Goal: Task Accomplishment & Management: Manage account settings

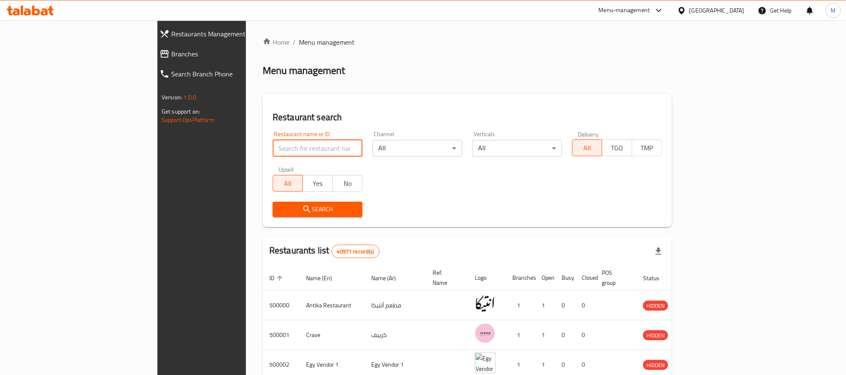
click at [273, 142] on input "search" at bounding box center [318, 148] width 90 height 17
type input "twinky"
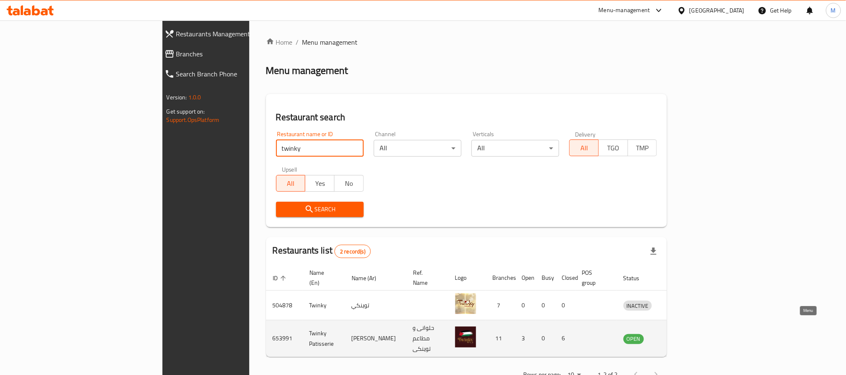
click at [679, 334] on icon "enhanced table" at bounding box center [674, 339] width 10 height 10
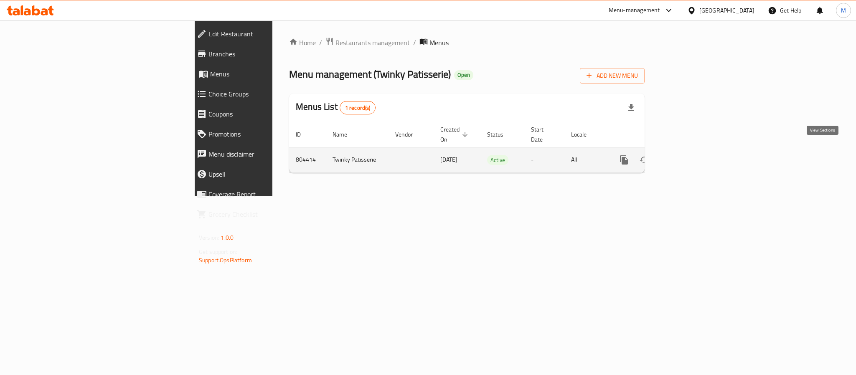
click at [689, 155] on icon "enhanced table" at bounding box center [684, 160] width 10 height 10
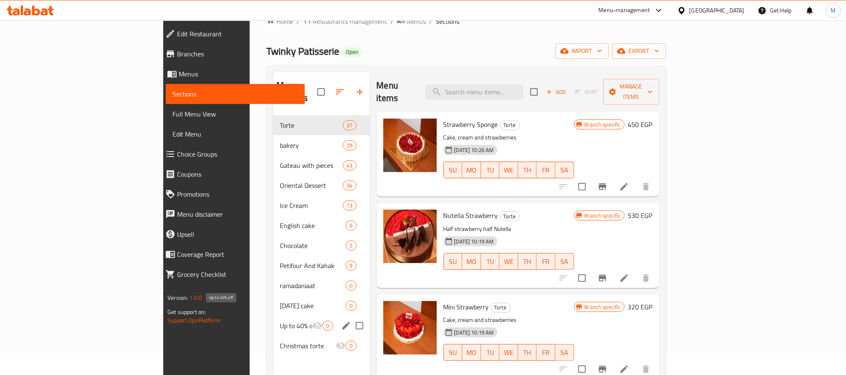
scroll to position [23, 0]
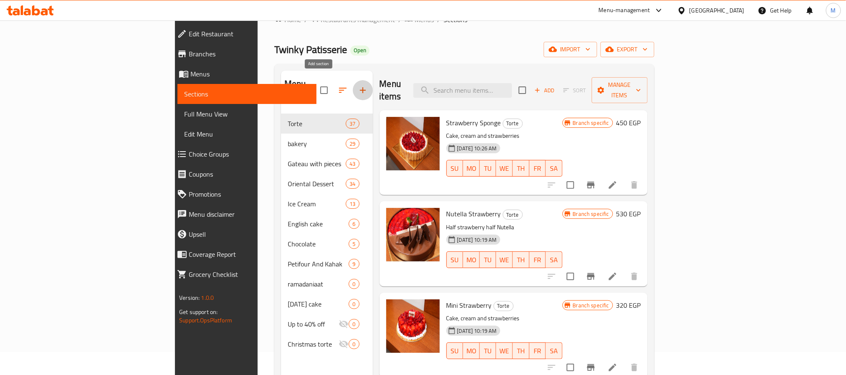
click at [358, 85] on icon "button" at bounding box center [363, 90] width 10 height 10
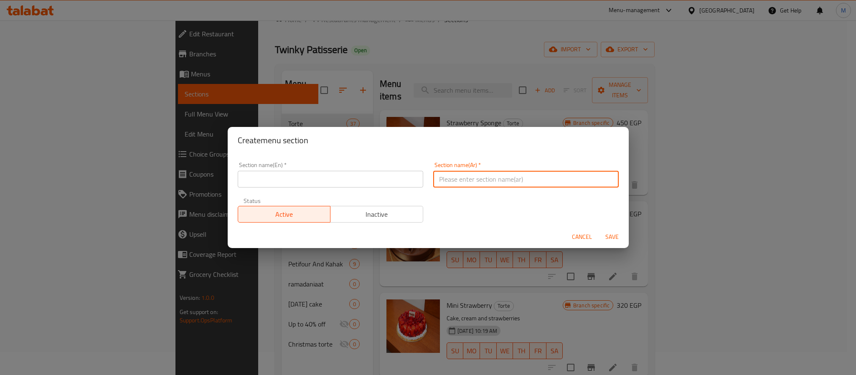
click at [504, 177] on input "text" at bounding box center [525, 179] width 185 height 17
paste input "[DATE] الشريف"
type input "[DATE] الشريف"
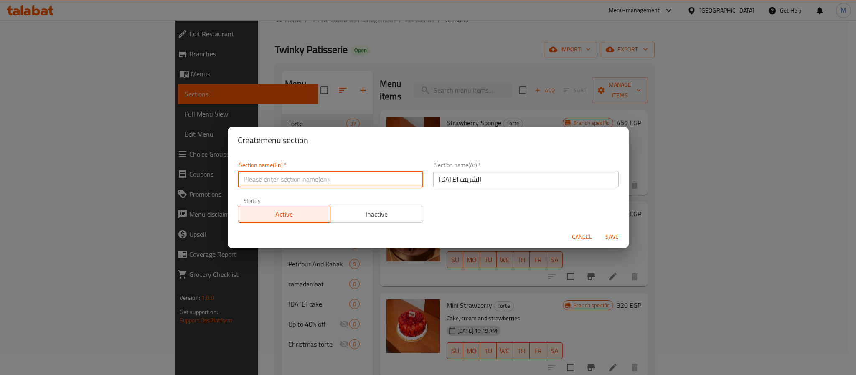
click at [378, 176] on input "text" at bounding box center [330, 179] width 185 height 17
click at [271, 180] on input "El Mouled Sweets" at bounding box center [330, 179] width 185 height 17
click at [260, 180] on input "El Mouled Sweets" at bounding box center [330, 179] width 185 height 17
type input "El Mouled Sweets"
click at [608, 236] on span "Save" at bounding box center [612, 237] width 20 height 10
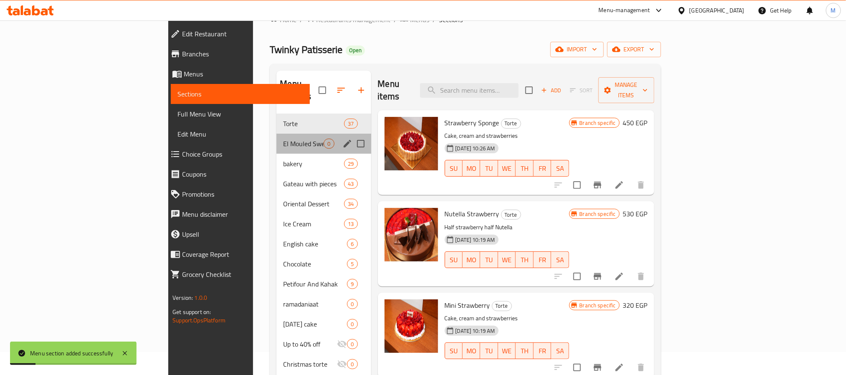
click at [276, 139] on div "El Mouled Sweets 0" at bounding box center [323, 144] width 94 height 20
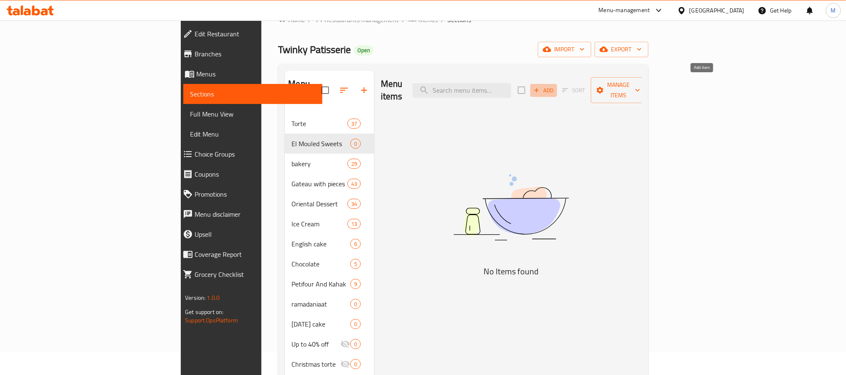
click at [555, 86] on span "Add" at bounding box center [543, 91] width 23 height 10
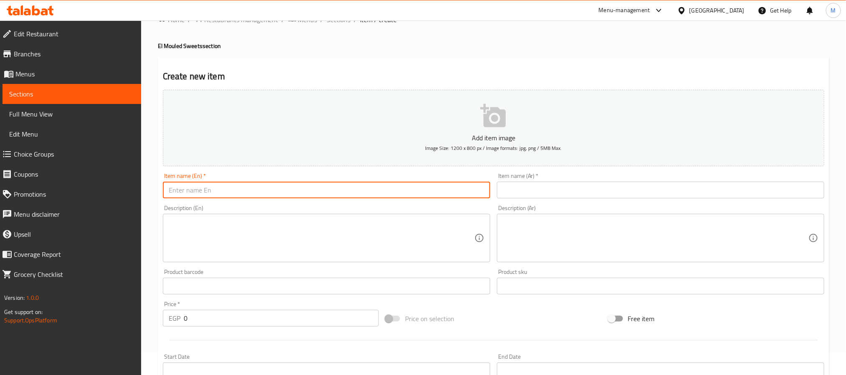
click at [357, 187] on input "text" at bounding box center [326, 190] width 327 height 17
type input "’"
type input "m"
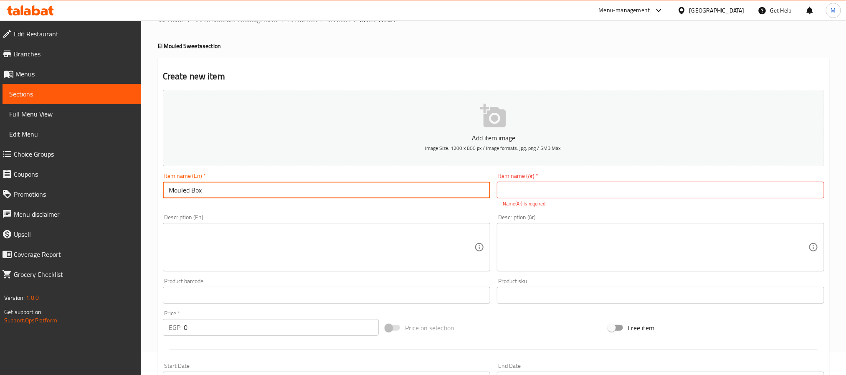
click at [357, 187] on input "Mouled Box" at bounding box center [326, 190] width 327 height 17
type input "Mouled Box 1"
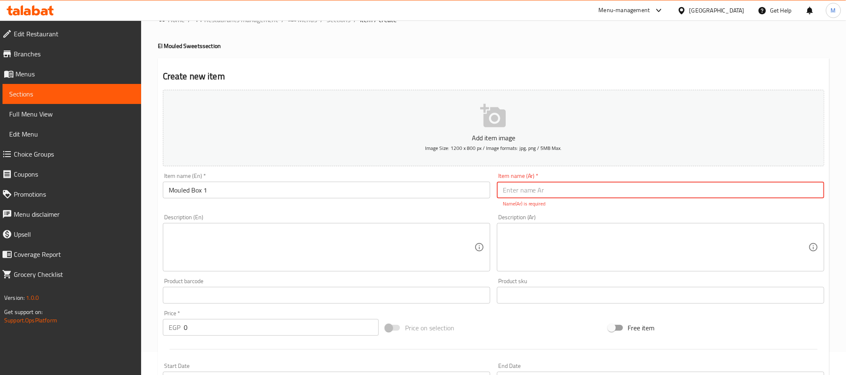
click at [556, 186] on input "text" at bounding box center [660, 190] width 327 height 17
paste input "علبة مولد رقم 1"
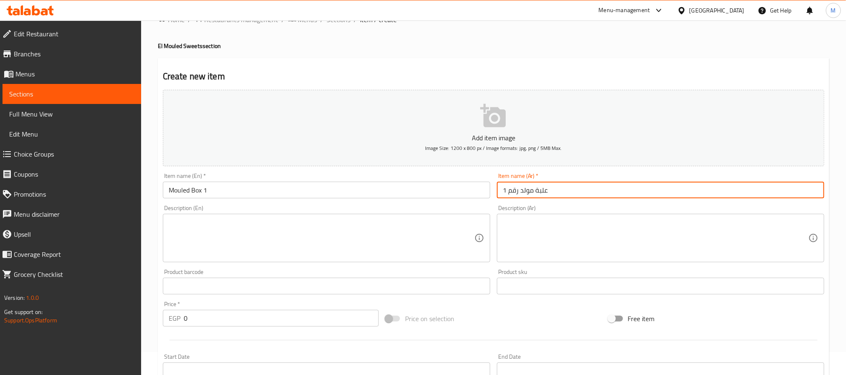
type input "علبة مولد رقم 1"
click at [361, 233] on textarea at bounding box center [322, 238] width 306 height 40
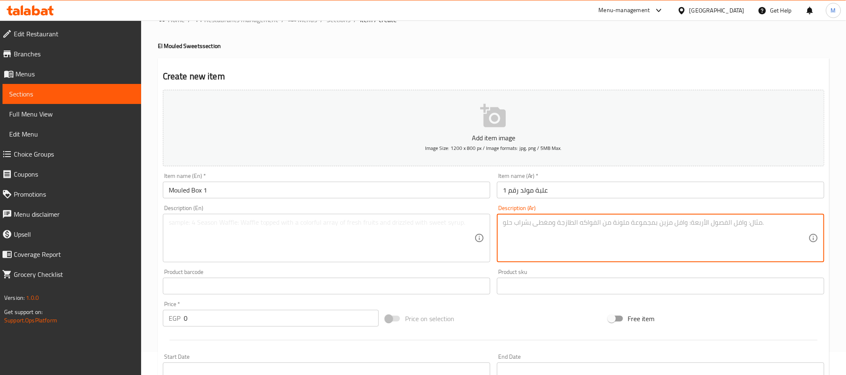
paste textarea "ميني حمص ميني فول شريحة سمسم شريحة حمص شريحة فول لديدة /حمام ملبن سادة 3قطعة مل…"
type textarea "ميني حمص ميني فول شريحة سمسم شريحة حمص شريحة فول لديدة /حمام ملبن سادة 3قطعة مل…"
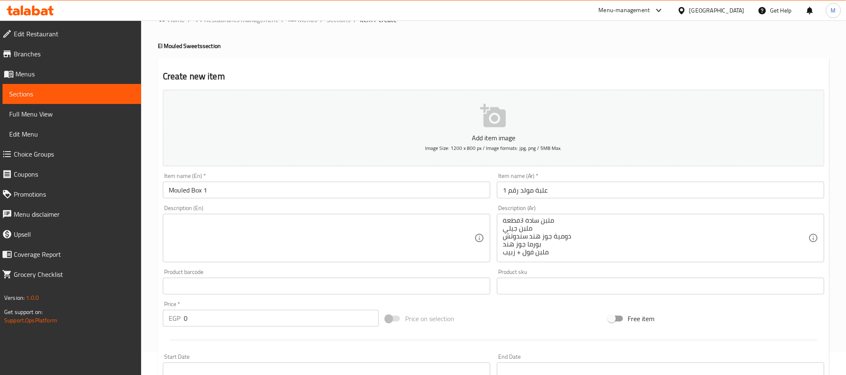
click at [524, 228] on textarea "ميني حمص ميني فول شريحة سمسم شريحة حمص شريحة فول لديدة /حمام ملبن سادة 3قطعة مل…" at bounding box center [656, 238] width 306 height 40
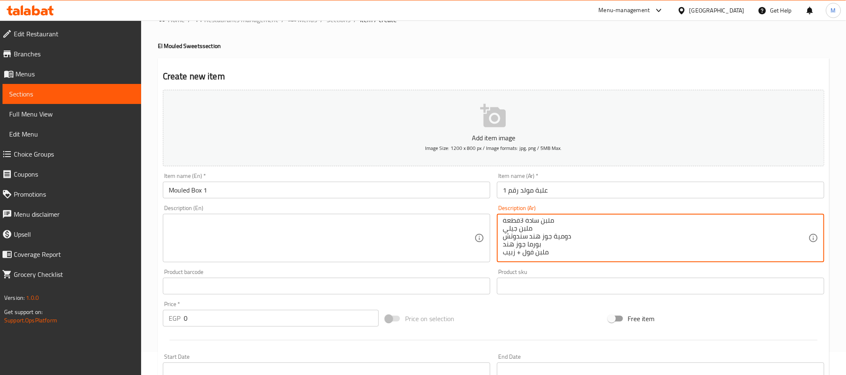
click at [524, 228] on textarea "ميني حمص ميني فول شريحة سمسم شريحة حمص شريحة فول لديدة /حمام ملبن سادة 3قطعة مل…" at bounding box center [656, 238] width 306 height 40
paste textarea "ميني حمص ميني فول شريحة سمسم شريحة حمص شريحة فول لديدة /حمام ملبن سادة 3قطعة مل…"
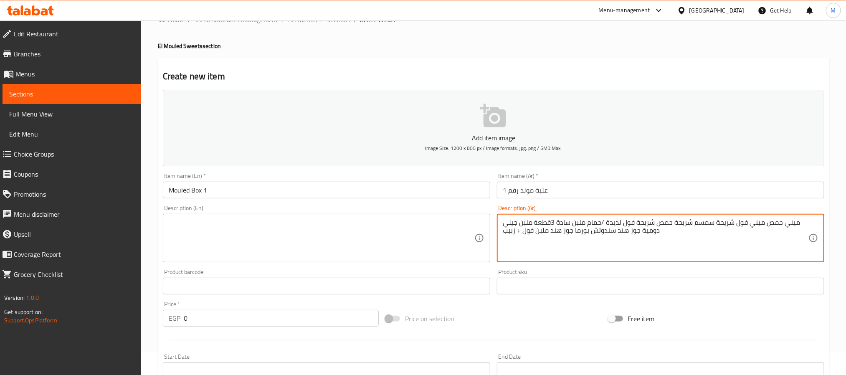
type textarea "ميني حمص ميني فول شريحة سمسم شريحة حمص شريحة فول لديدة /حمام ملبن سادة 3قطعة مل…"
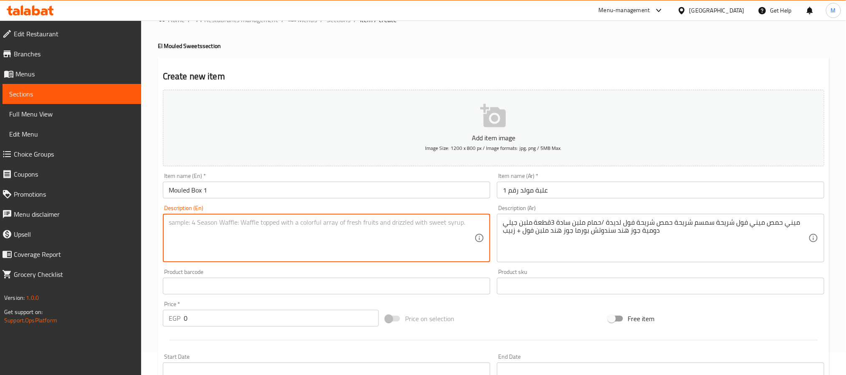
click at [417, 236] on textarea at bounding box center [322, 238] width 306 height 40
paste textarea "Mini hummus, mini fava beans, sesame slice, hummus slice, fava bean slice, deli…"
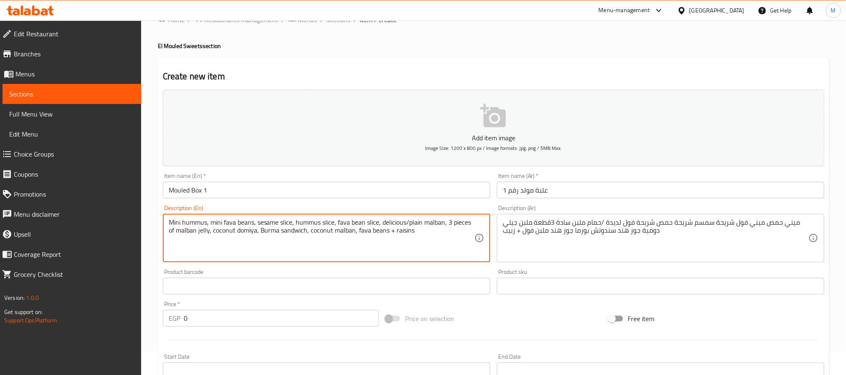
click at [231, 222] on textarea "Mini hummus, mini fava beans, sesame slice, hummus slice, fava bean slice, deli…" at bounding box center [322, 238] width 306 height 40
paste textarea "peanuts"
click at [351, 222] on textarea "Mini hummus, mini peanuts, sesame slice, hummus slice, fava bean slice, delicio…" at bounding box center [322, 238] width 306 height 40
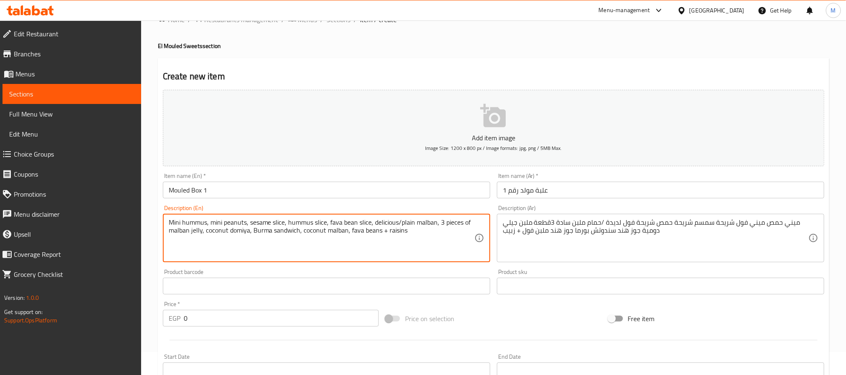
click at [351, 222] on textarea "Mini hummus, mini peanuts, sesame slice, hummus slice, fava bean slice, delicio…" at bounding box center [322, 238] width 306 height 40
paste textarea "peanuts"
click at [363, 222] on textarea "Mini hummus, mini peanuts, sesame slice, hummus slice, peanuts slice, delicious…" at bounding box center [322, 238] width 306 height 40
click at [392, 222] on textarea "Mini hummus, mini peanuts, sesame slice, hummus slice, peanuts slice ladida , d…" at bounding box center [322, 238] width 306 height 40
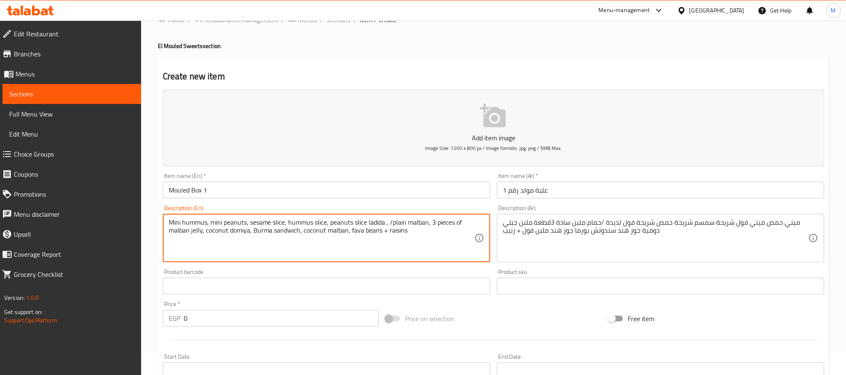
click at [431, 243] on textarea "Mini hummus, mini peanuts, sesame slice, hummus slice, peanuts slice ladida , /…" at bounding box center [322, 238] width 306 height 40
type textarea "Mini hummus, mini peanuts, sesame slice, hummus slice, peanuts slice ladida , /…"
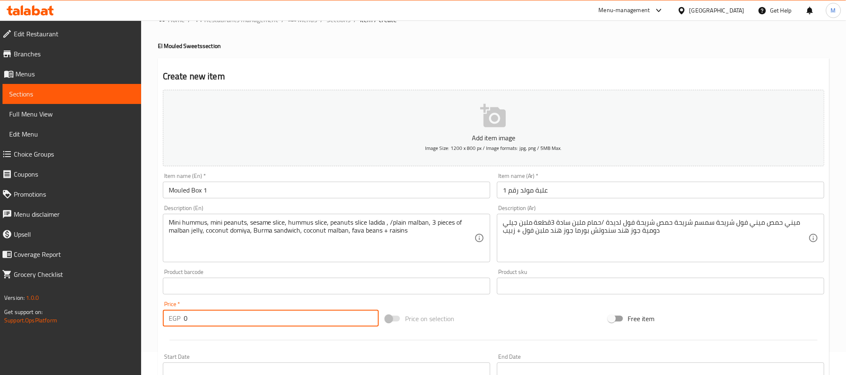
click at [259, 322] on input "0" at bounding box center [281, 318] width 195 height 17
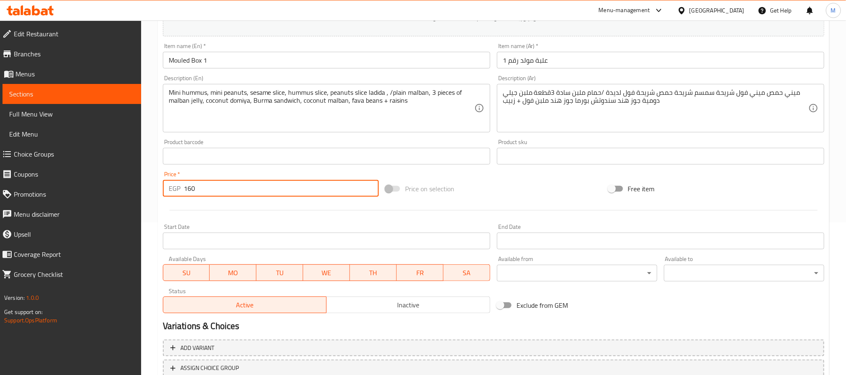
scroll to position [214, 0]
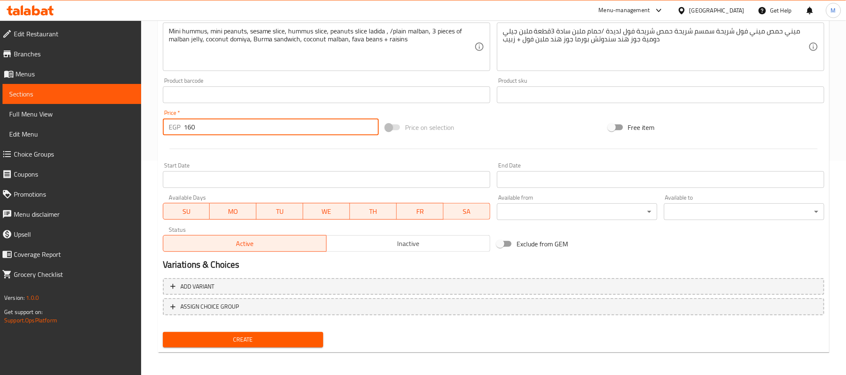
type input "160"
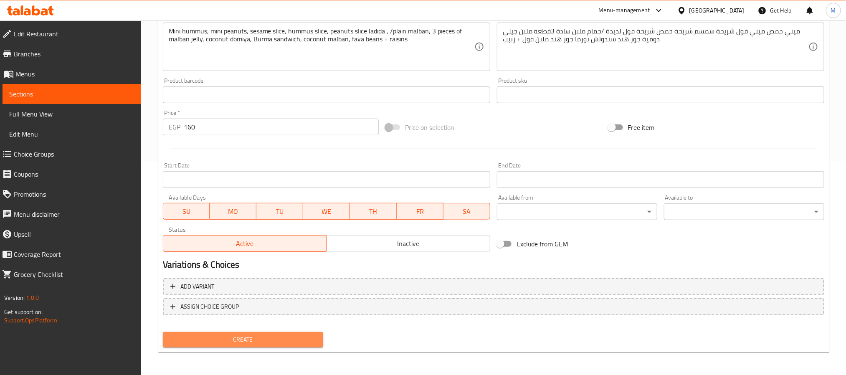
click at [287, 343] on span "Create" at bounding box center [243, 340] width 147 height 10
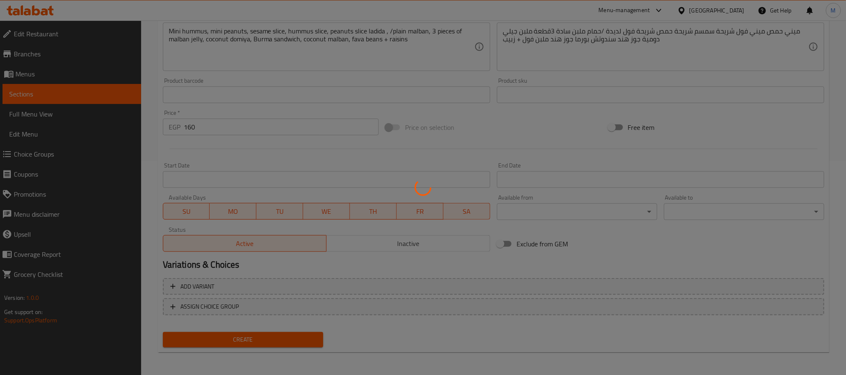
type input "0"
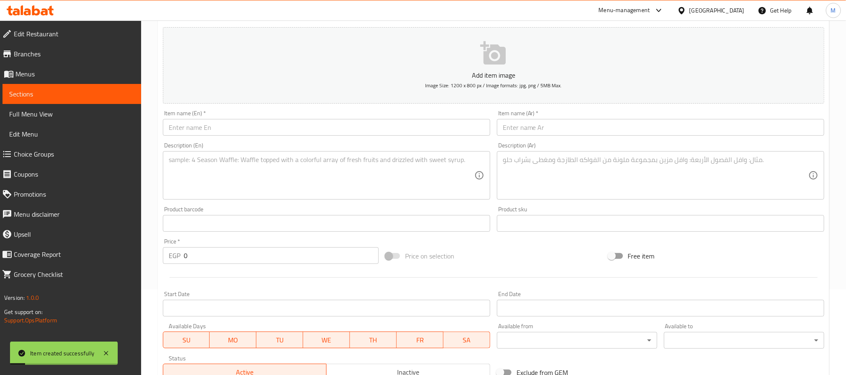
scroll to position [0, 0]
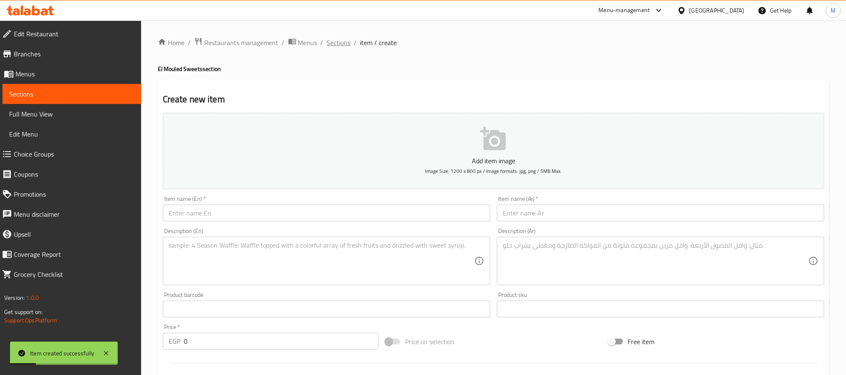
click at [348, 44] on span "Sections" at bounding box center [339, 43] width 24 height 10
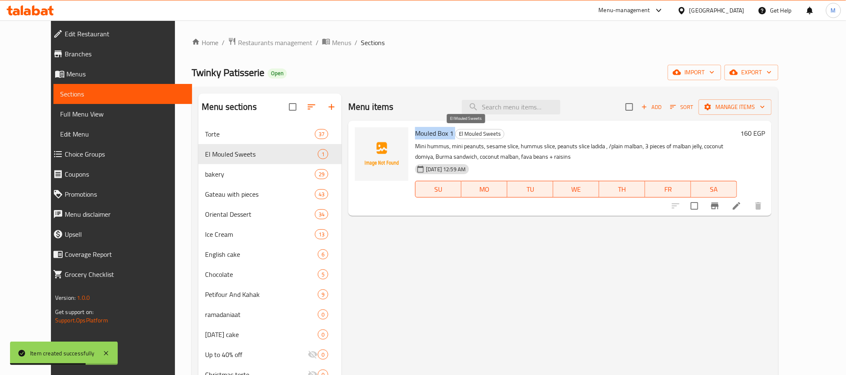
drag, startPoint x: 400, startPoint y: 134, endPoint x: 444, endPoint y: 134, distance: 43.4
click at [444, 134] on div "Mouled Box 1 El Mouled Sweets Mini hummus, mini peanuts, sesame slice, hummus s…" at bounding box center [576, 168] width 329 height 89
copy h6 "Mouled Box 1"
click at [663, 110] on span "Add" at bounding box center [651, 107] width 23 height 10
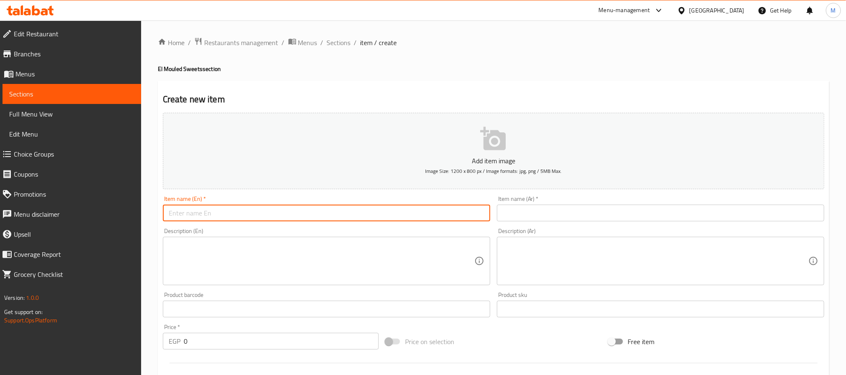
paste input "Mouled Box 1"
click at [362, 220] on input "Mouled Box 1" at bounding box center [326, 213] width 327 height 17
type input "Mouled Box 2"
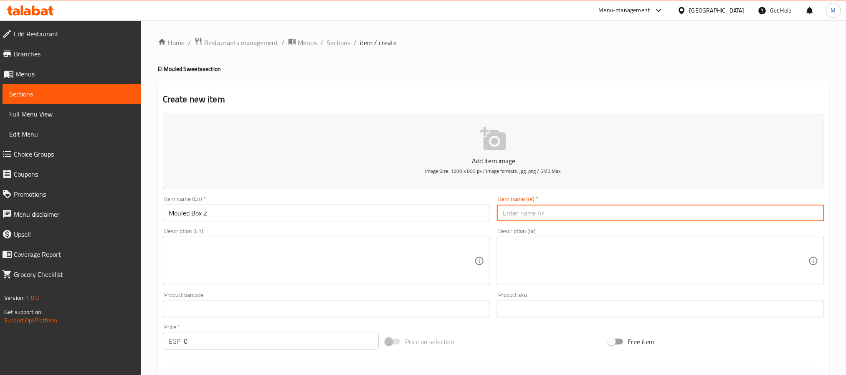
click at [549, 214] on input "text" at bounding box center [660, 213] width 327 height 17
paste input "علبة مولد رقم 2 B"
type input "ع"
paste input "علبة مولد رقم 2 B"
type input "علبة مولد رقم 2"
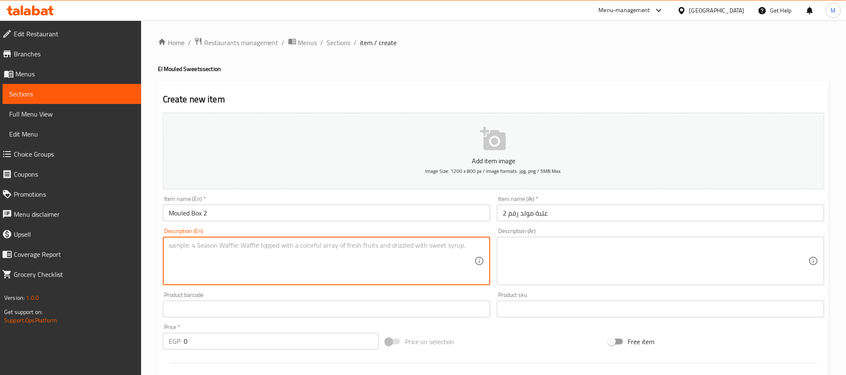
click at [326, 284] on div "Description (En)" at bounding box center [326, 261] width 327 height 48
paste textarea "ميني حمص 2 ميني فول 2 شريحة فول 1 شريحة حمص 1 لديدة /حمام 1 نوجا قمر الدين 1 مل…"
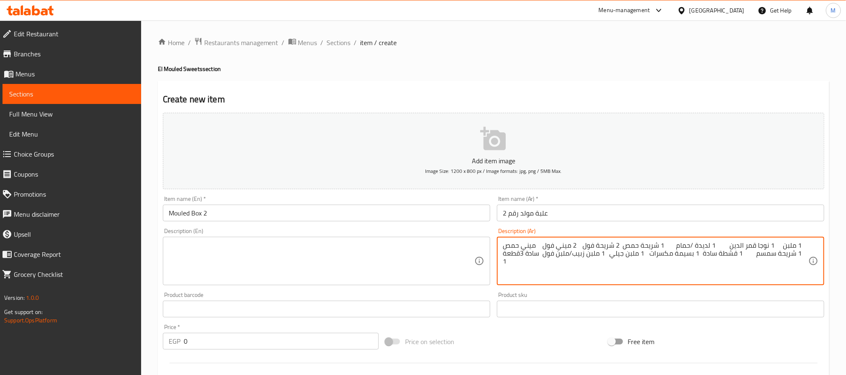
type textarea "ميني حمص 2 ميني فول 2 شريحة فول 1 شريحة حمص 1 لديدة /حمام 1 نوجا قمر الدين 1 مل…"
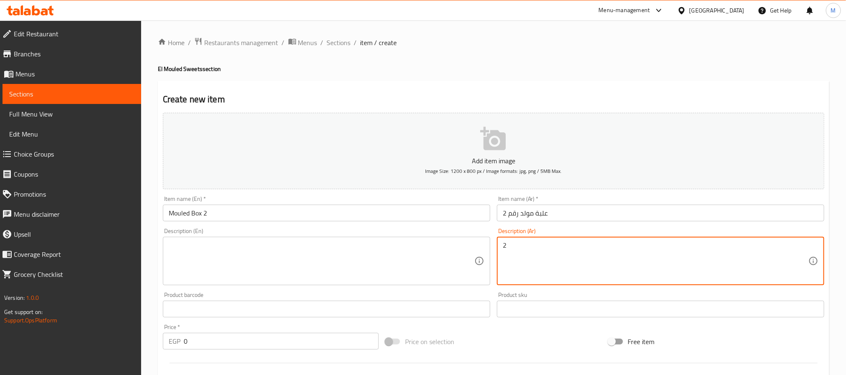
type textarea "2"
paste textarea "ميني حمص 2 ميني فول 2 شريحة فول 1 شريحة حمص 1 لديدة /حمام 1 نوجا قمر الدين 1 مل…"
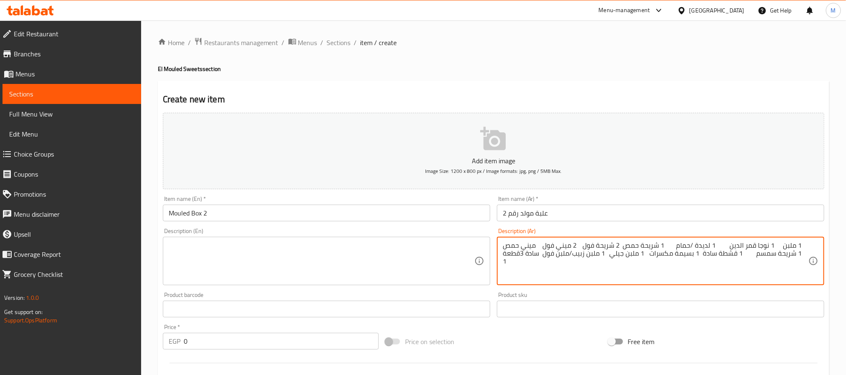
type textarea "ميني حمص 2 ميني فول 2 شريحة فول 1 شريحة حمص 1 لديدة /حمام 1 نوجا قمر الدين 1 مل…"
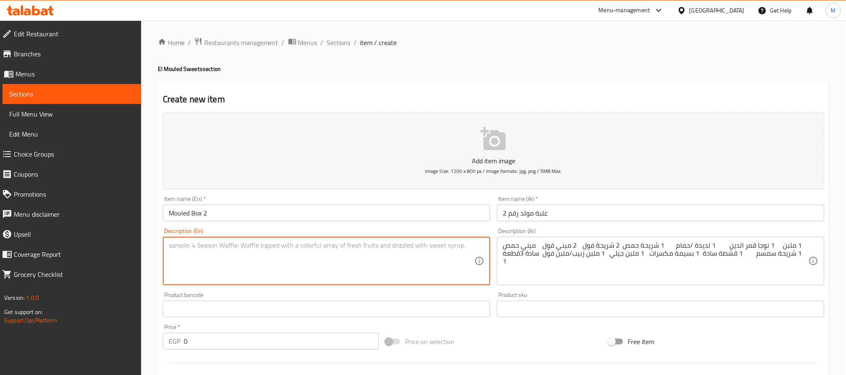
click at [357, 257] on textarea at bounding box center [322, 261] width 306 height 40
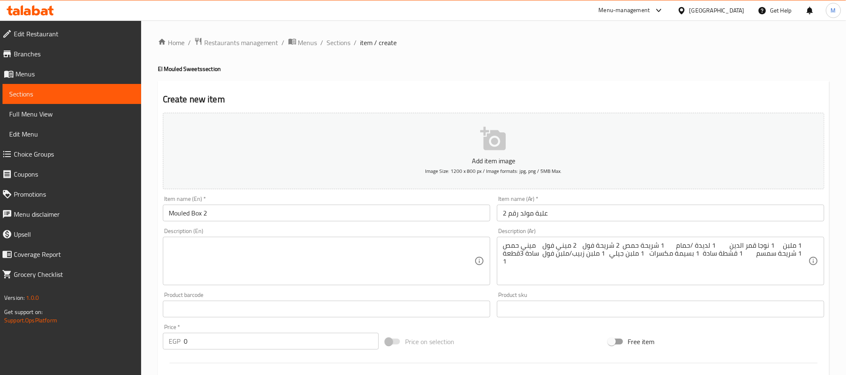
paste textarea "Mini hummus, 2 mini beans, 2 fava bean slices, 1 hummus slice, 1 Ladida/Hammam,…"
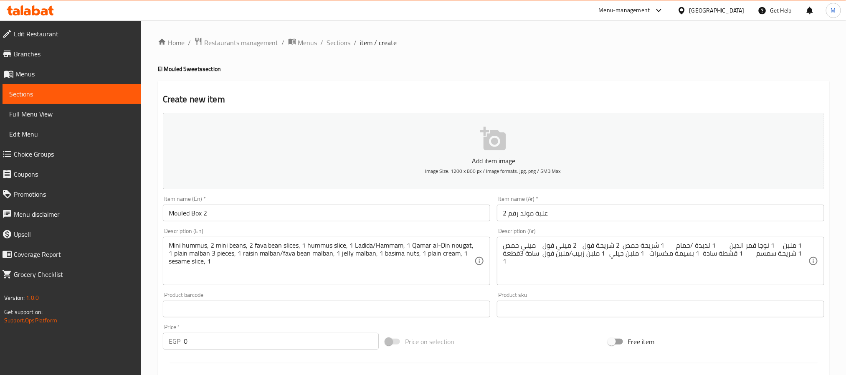
click at [172, 246] on div "Mini hummus, 2 mini beans, 2 fava bean slices, 1 hummus slice, 1 Ladida/Hammam,…" at bounding box center [326, 261] width 327 height 48
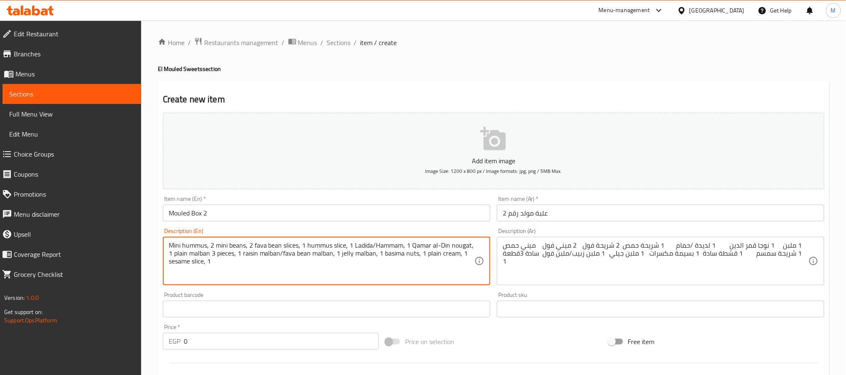
click at [172, 246] on textarea "Mini hummus, 2 mini beans, 2 fava bean slices, 1 hummus slice, 1 Ladida/Hammam,…" at bounding box center [322, 261] width 306 height 40
click at [171, 246] on textarea "Mini hummus, 2 mini beans, 2 fava bean slices, 1 hummus slice, 1 Ladida/Hammam,…" at bounding box center [322, 261] width 306 height 40
click at [262, 246] on textarea "2 Mini hummus, 2 mini beans, 2 fava bean slices, 1 hummus slice, 1 Ladida/Hamma…" at bounding box center [322, 261] width 306 height 40
type textarea "2 Mini hummus, 2 mini beans, 1 peanut , 1 hummus slice, 1 Ladida/Hammam, 1 Qama…"
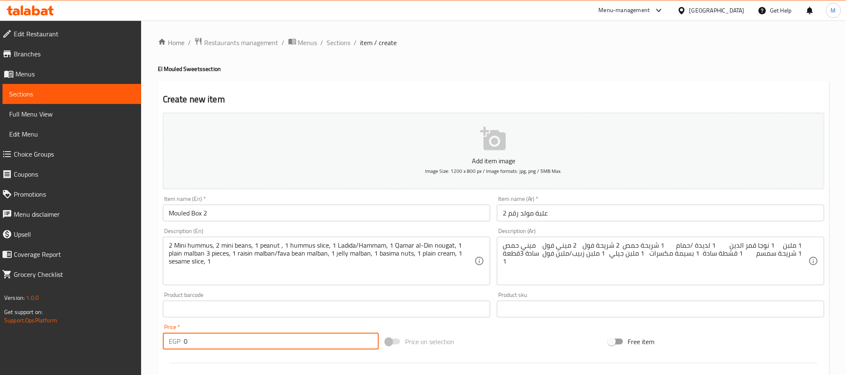
click at [256, 338] on input "0" at bounding box center [281, 341] width 195 height 17
type input "250"
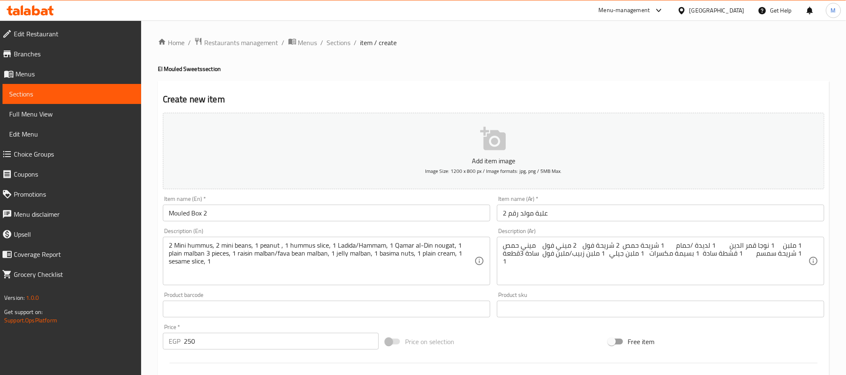
click at [275, 325] on div "Price   * EGP 250 Price *" at bounding box center [271, 336] width 216 height 25
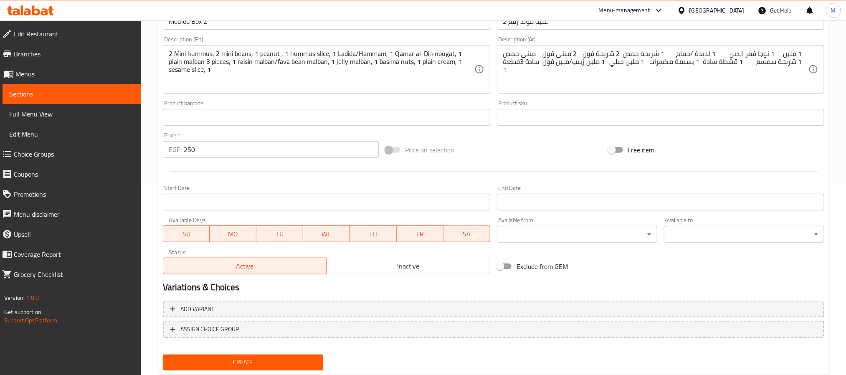
scroll to position [201, 0]
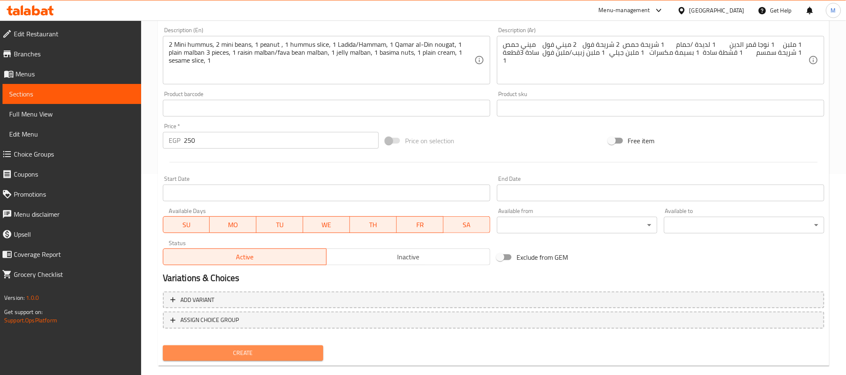
click at [267, 348] on span "Create" at bounding box center [243, 353] width 147 height 10
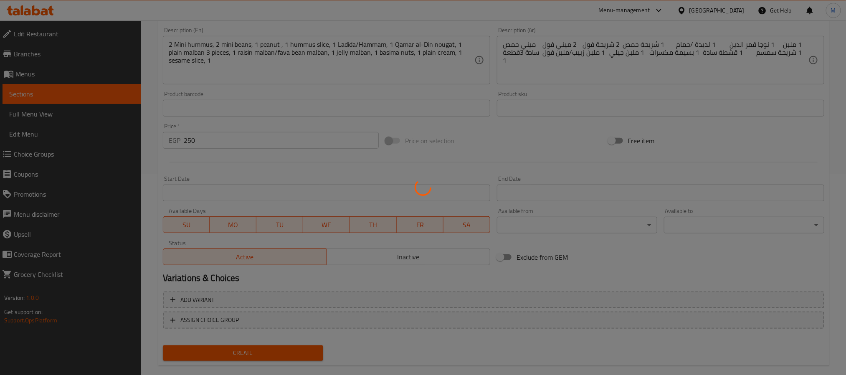
type input "0"
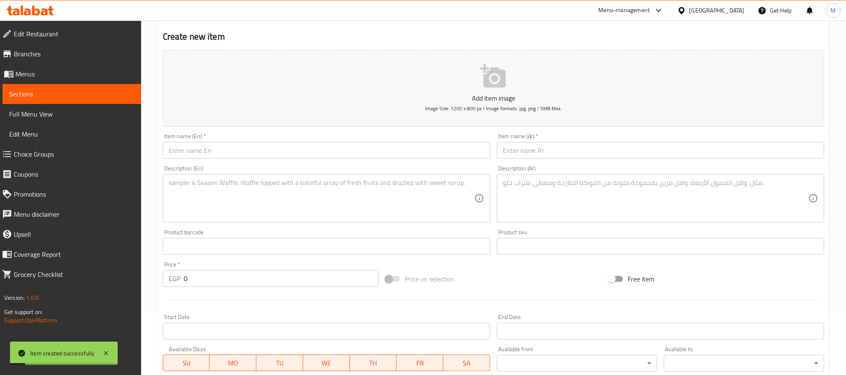
scroll to position [61, 0]
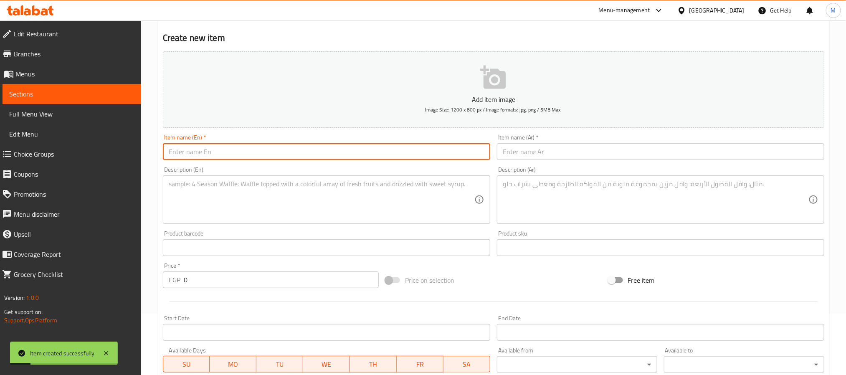
click at [327, 153] on input "text" at bounding box center [326, 151] width 327 height 17
type input "Mouled Box 3"
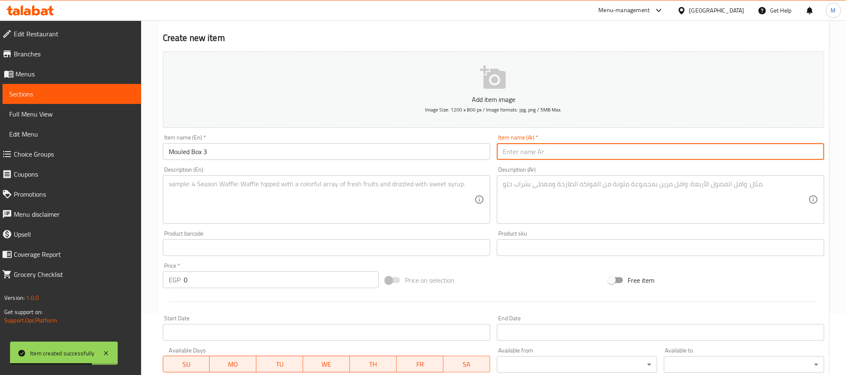
click at [549, 147] on input "text" at bounding box center [660, 151] width 327 height 17
paste input "علبة مولد رقم 3 B"
type input "علبة مولد رقم 3"
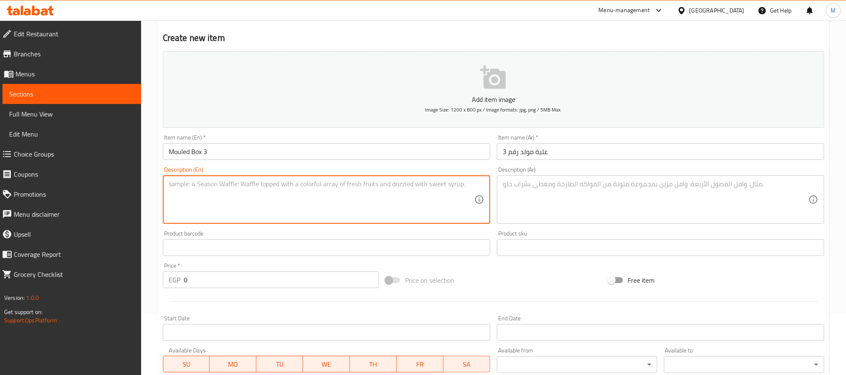
click at [413, 208] on textarea at bounding box center [322, 200] width 306 height 40
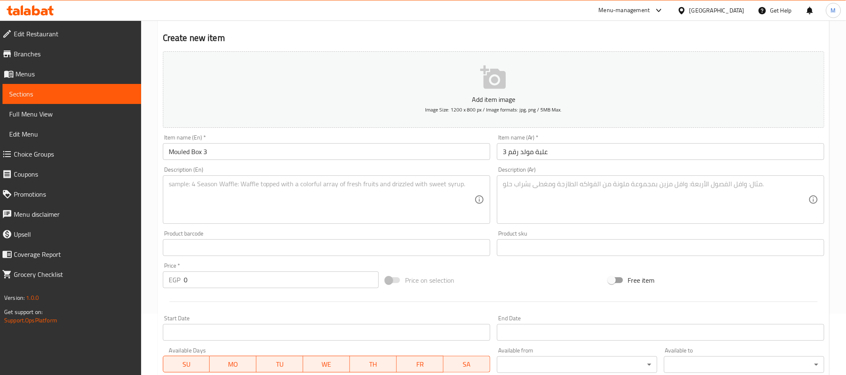
drag, startPoint x: 219, startPoint y: 290, endPoint x: 222, endPoint y: 284, distance: 6.7
click at [222, 284] on div "Price   * EGP 0 Price *" at bounding box center [271, 275] width 223 height 32
click at [222, 284] on input "0" at bounding box center [281, 279] width 195 height 17
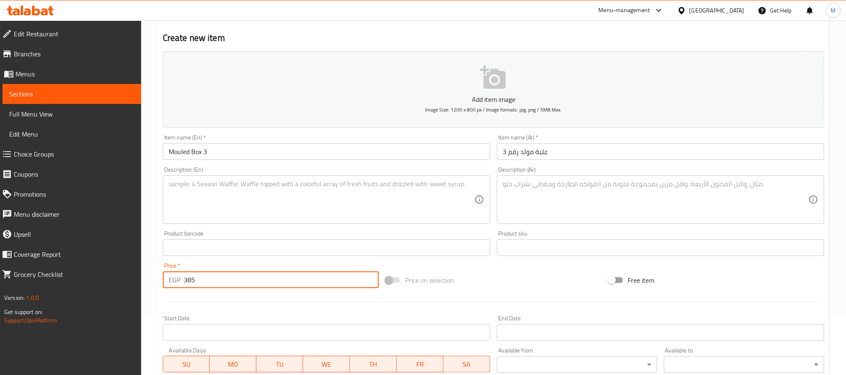
type input "385"
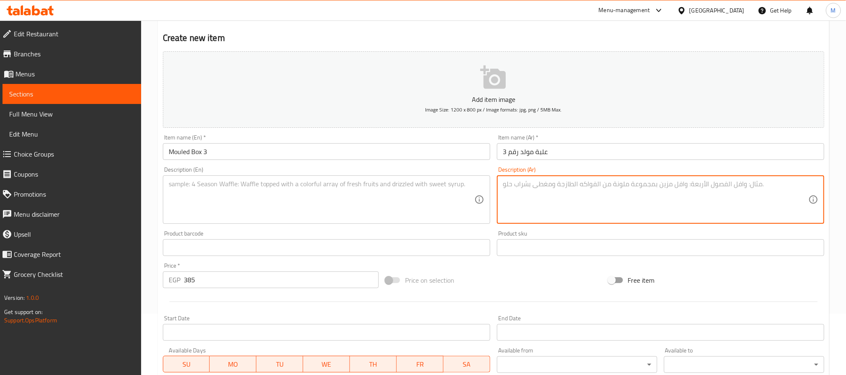
click at [548, 188] on textarea at bounding box center [656, 200] width 306 height 40
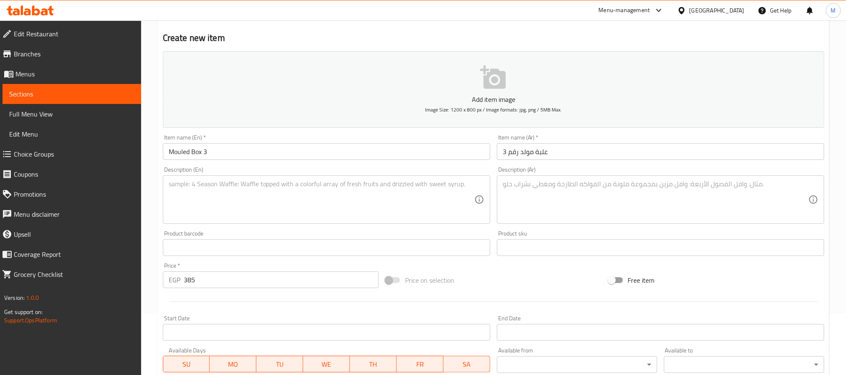
paste textarea "ميني حمص 2 ميني فول 2 ميني سمسم 1 شريحة فول 2 شريحة سمسم 2 شريحة حمص 2 ملبن ساد…"
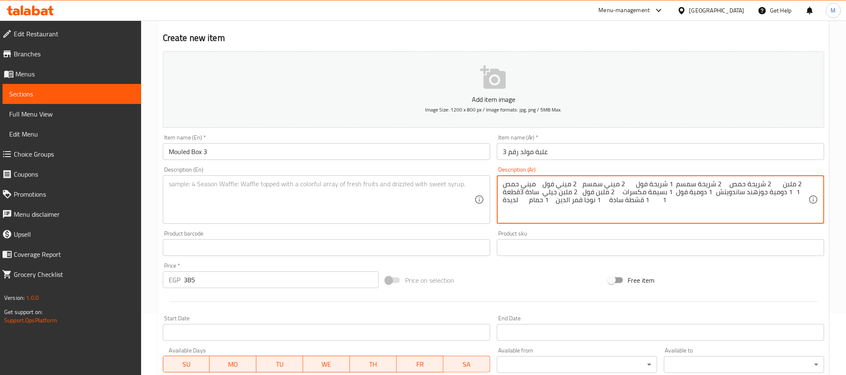
type textarea "ميني حمص 2 ميني فول 2 ميني سمسم 1 شريحة فول 2 شريحة سمسم 2 شريحة حمص 2 ملبن ساد…"
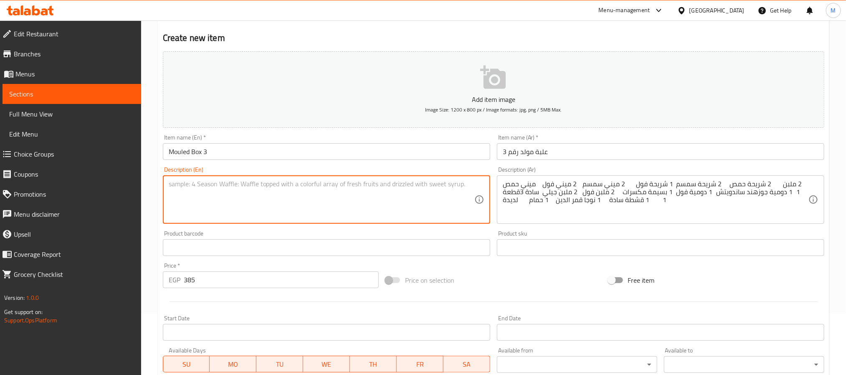
click at [375, 180] on textarea at bounding box center [322, 200] width 306 height 40
paste textarea "Mini hummus, 2 mini beans, 2 mini sesame, 1 bean slice, 2 sesame slices, 2 humm…"
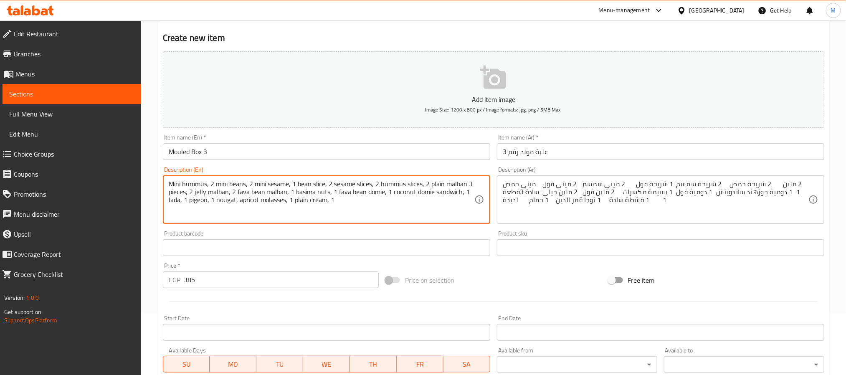
click at [170, 185] on textarea "Mini hummus, 2 mini beans, 2 mini sesame, 1 bean slice, 2 sesame slices, 2 humm…" at bounding box center [322, 200] width 306 height 40
type textarea "2 Mini hummus, 2 mini beans, 2 mini sesame, 1 bean slice, 2 sesame slices, 2 hu…"
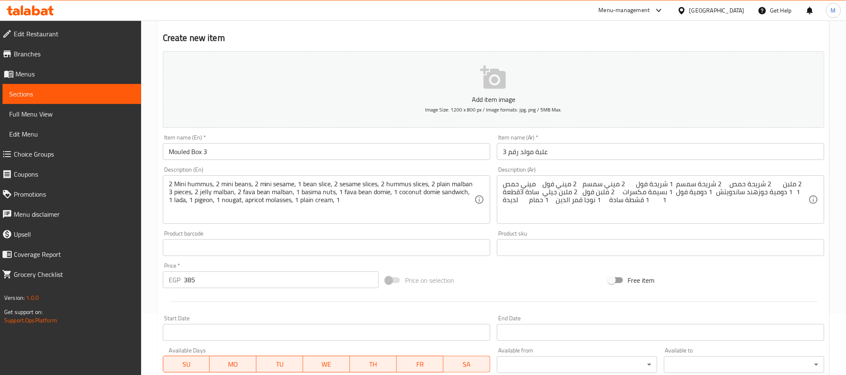
click at [315, 266] on div "Price   * EGP 385 Price *" at bounding box center [271, 275] width 216 height 25
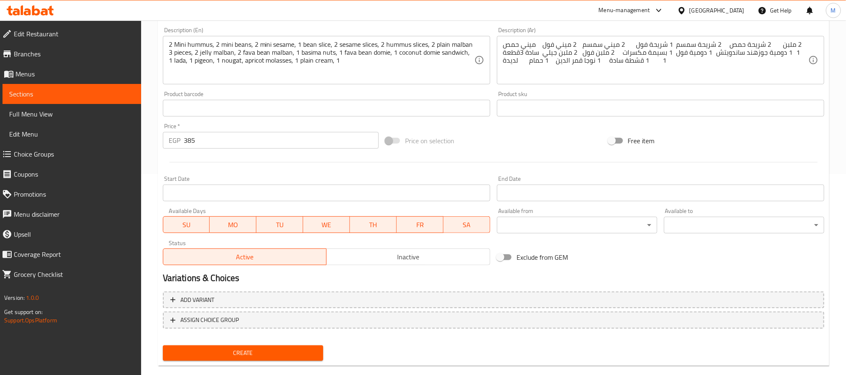
scroll to position [203, 0]
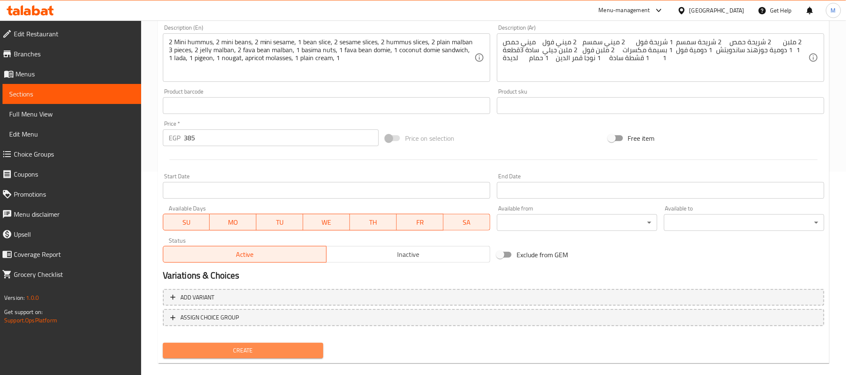
click at [269, 343] on button "Create" at bounding box center [243, 350] width 160 height 15
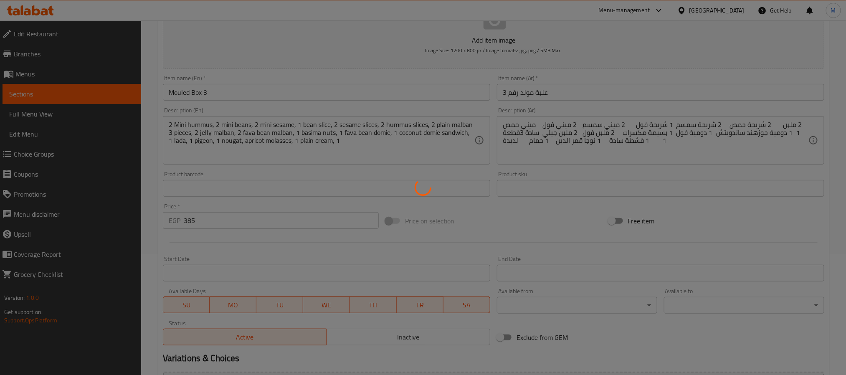
type input "0"
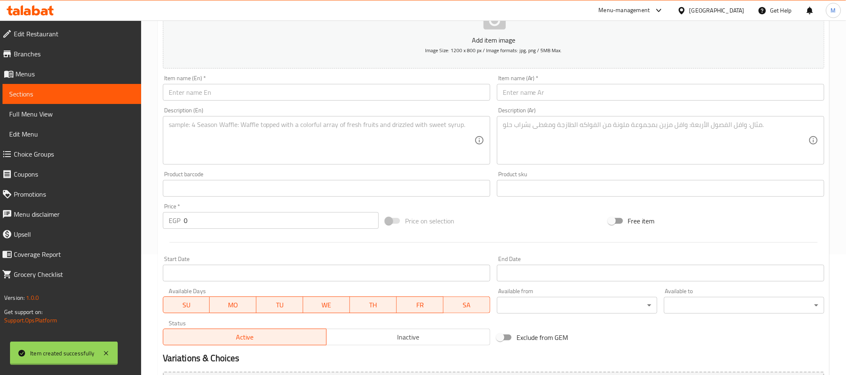
scroll to position [112, 0]
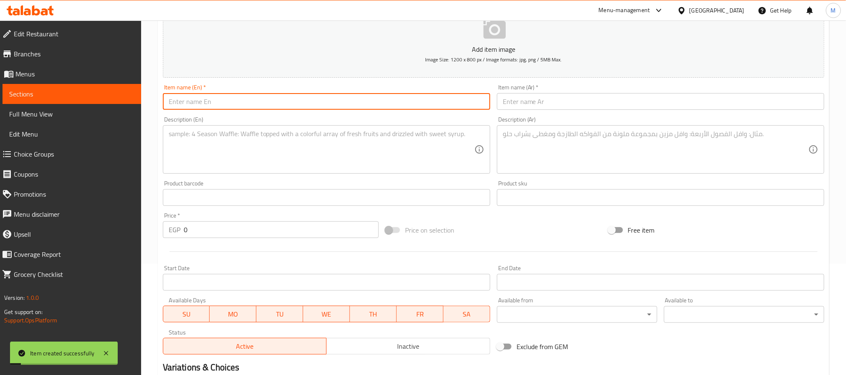
click at [272, 102] on input "text" at bounding box center [326, 101] width 327 height 17
type input "Mouled Box 4"
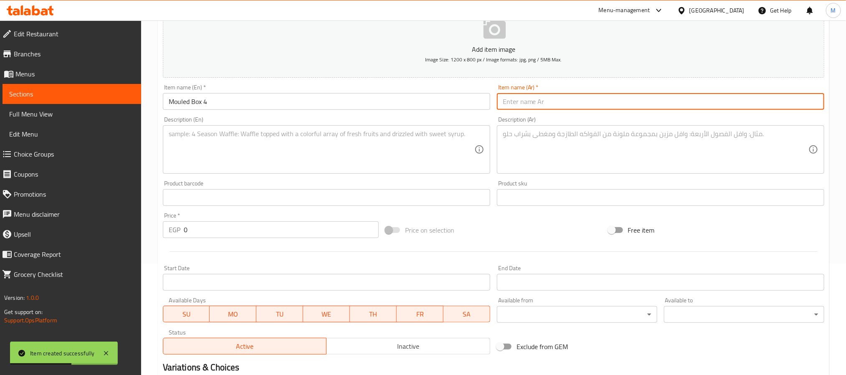
click at [568, 103] on input "text" at bounding box center [660, 101] width 327 height 17
paste input "علبة مولد رقم 4 B"
type input "علبة مولد رقم 4"
click at [277, 231] on input "0" at bounding box center [281, 229] width 195 height 17
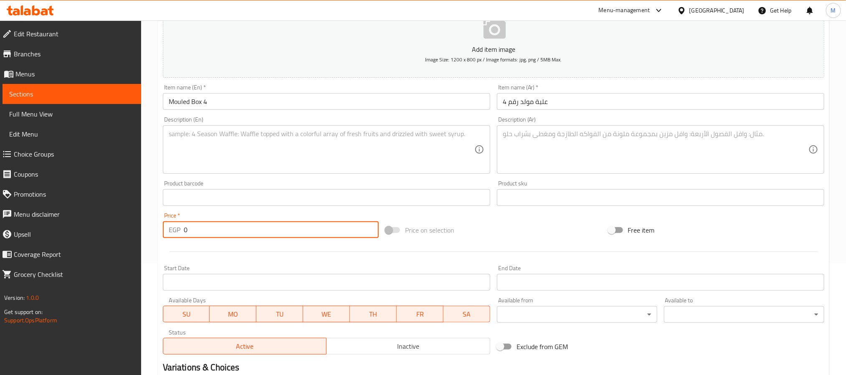
click at [277, 231] on input "0" at bounding box center [281, 229] width 195 height 17
type input "685"
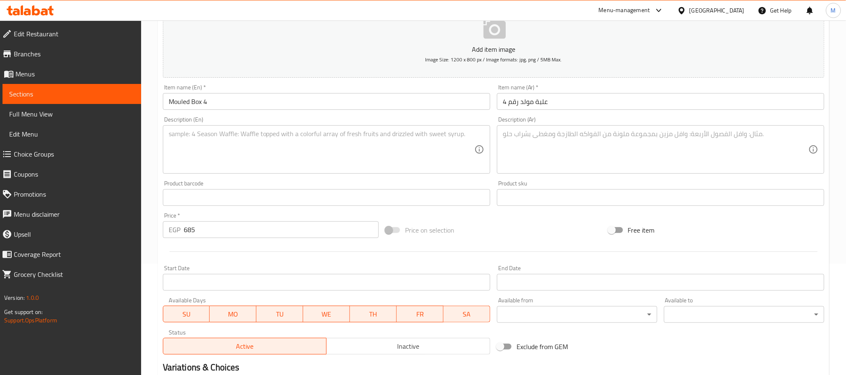
click at [542, 127] on div "Description (Ar)" at bounding box center [660, 149] width 327 height 48
paste textarea "ميني حمص 2 ميني فول 2 مينى سمسم 2 شريحة فول 2 شريحة سمسم 2 شريحة حمص 2 ملبن ساد…"
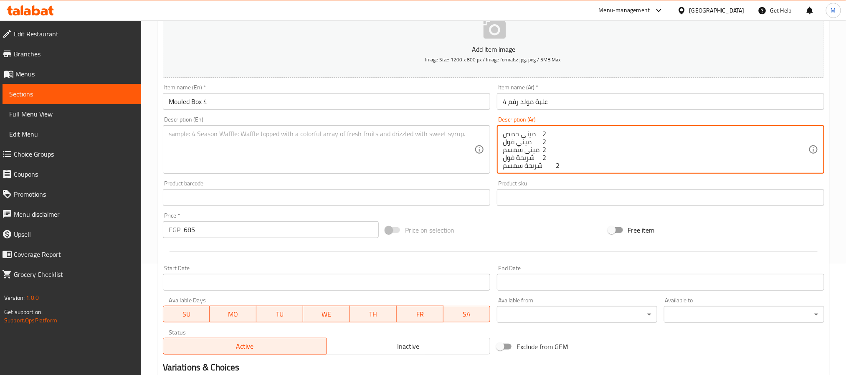
scroll to position [135, 0]
type textarea "ميني حمص 2 ميني فول 2 مينى سمسم 2 شريحة فول 2 شريحة سمسم 2 شريحة حمص 2 ملبن ساد…"
click at [534, 134] on textarea "ميني حمص 2 ميني فول 2 مينى سمسم 2 شريحة فول 2 شريحة سمسم 2 شريحة حمص 2 ملبن ساد…" at bounding box center [656, 150] width 306 height 40
paste textarea "ميني حمص 2 ميني فول 2 مينى سمسم 2 شريحة فول 2 شريحة سمسم 2 شريحة حمص 2 ملبن ساد…"
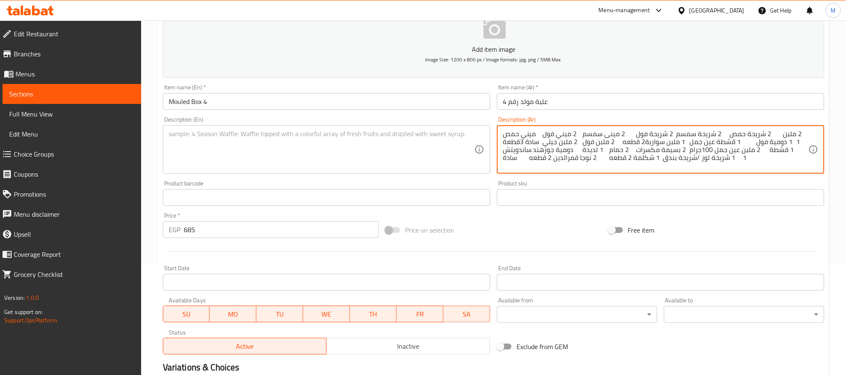
type textarea "ميني حمص 2 ميني فول 2 مينى سمسم 2 شريحة فول 2 شريحة سمسم 2 شريحة حمص 2 ملبن ساد…"
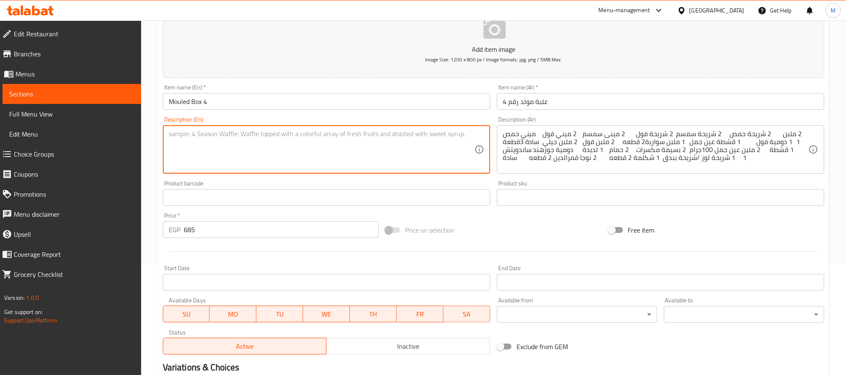
paste textarea "Mini Hummus 2 Mini Fava Beans 2 Mini Sesame 2 Fava Bean Slices 2 Sesame Slices …"
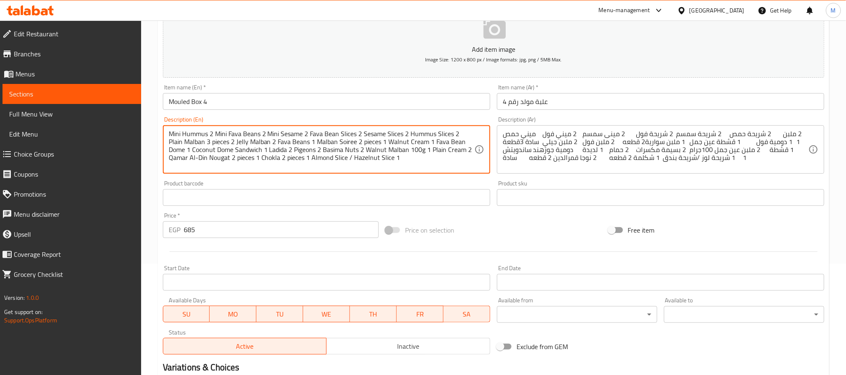
click at [170, 133] on textarea "Mini Hummus 2 Mini Fava Beans 2 Mini Sesame 2 Fava Bean Slices 2 Sesame Slices …" at bounding box center [322, 150] width 306 height 40
type textarea "2 Mini Hummus 2 Mini Fava Beans 2 Mini Sesame 2 Fava Bean Slices 2 Sesame Slice…"
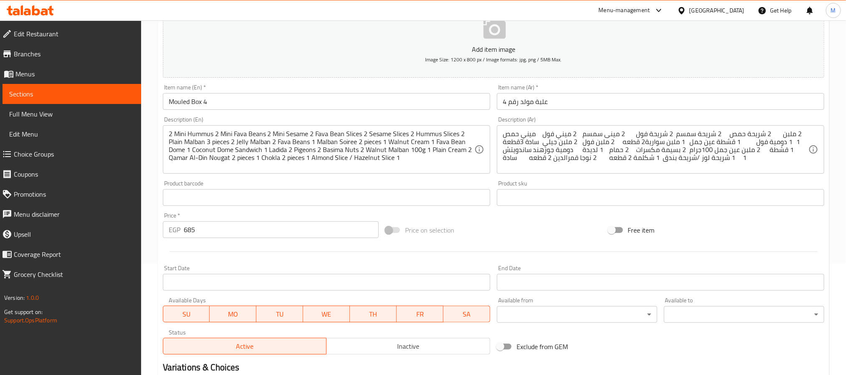
click at [276, 212] on div "Price   * EGP 685 Price *" at bounding box center [271, 225] width 223 height 32
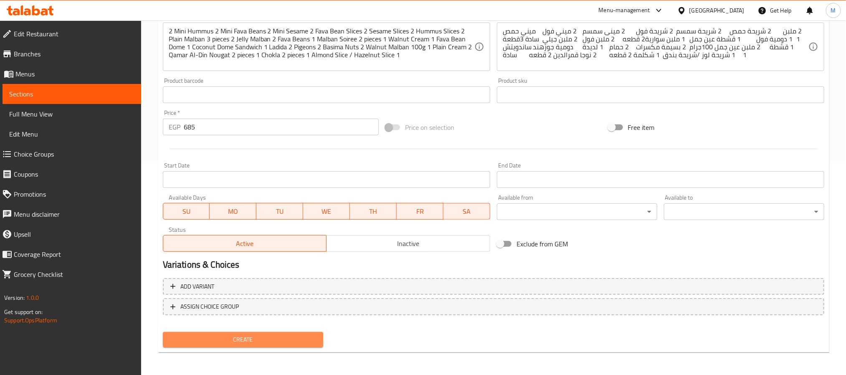
click at [252, 340] on span "Create" at bounding box center [243, 340] width 147 height 10
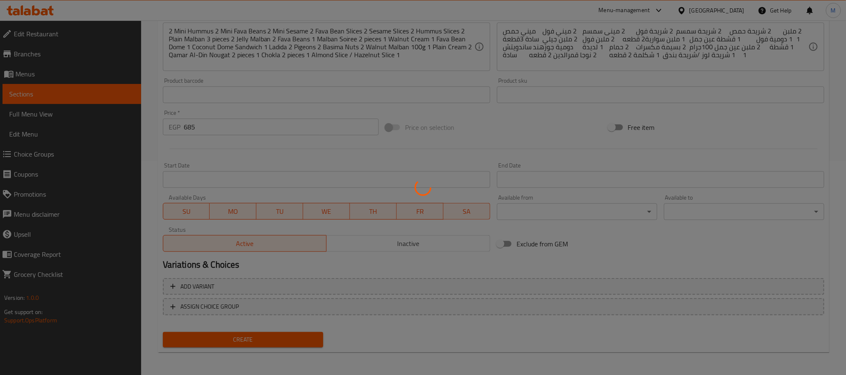
type input "0"
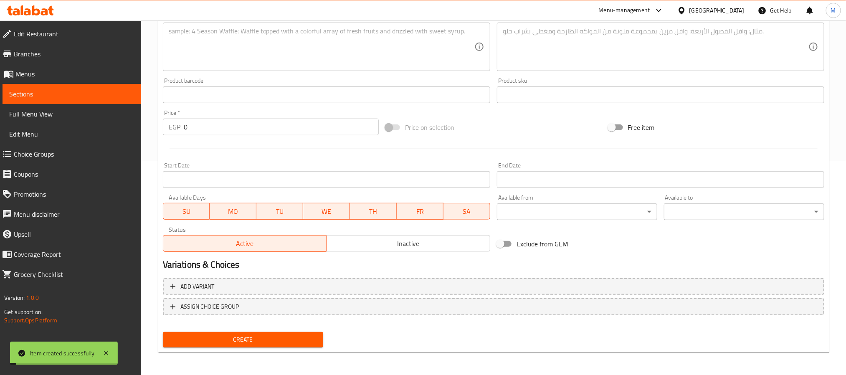
scroll to position [0, 0]
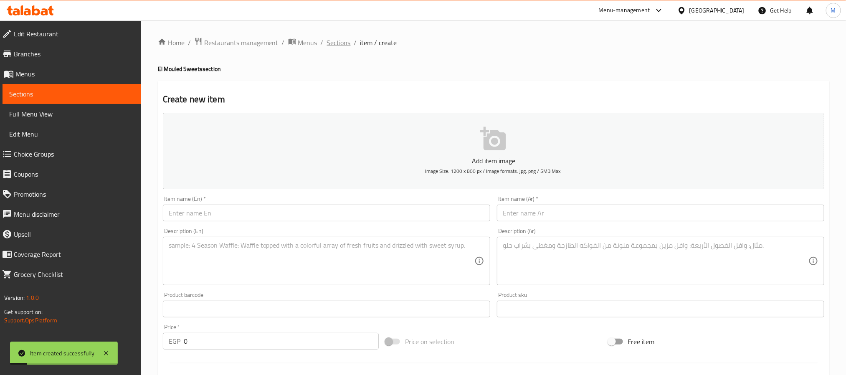
click at [345, 46] on span "Sections" at bounding box center [339, 43] width 24 height 10
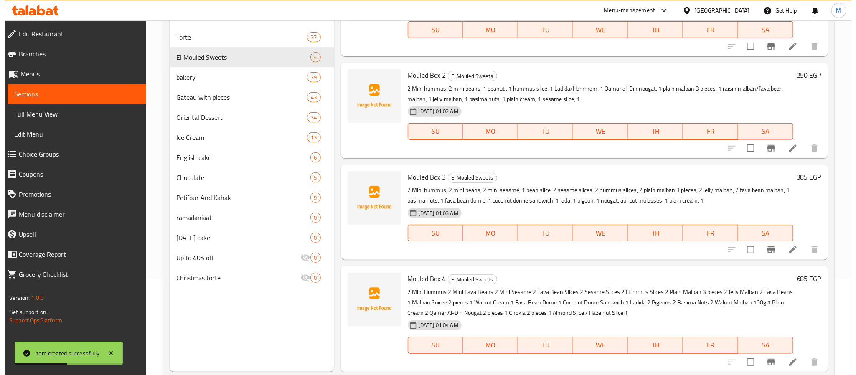
scroll to position [98, 0]
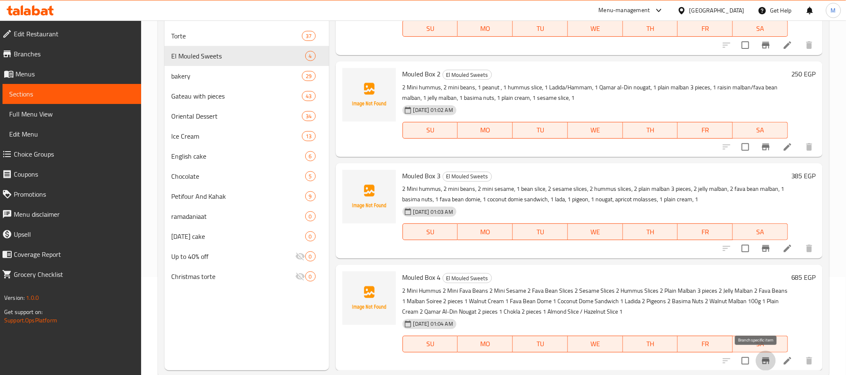
click at [761, 360] on icon "Branch-specific-item" at bounding box center [766, 361] width 10 height 10
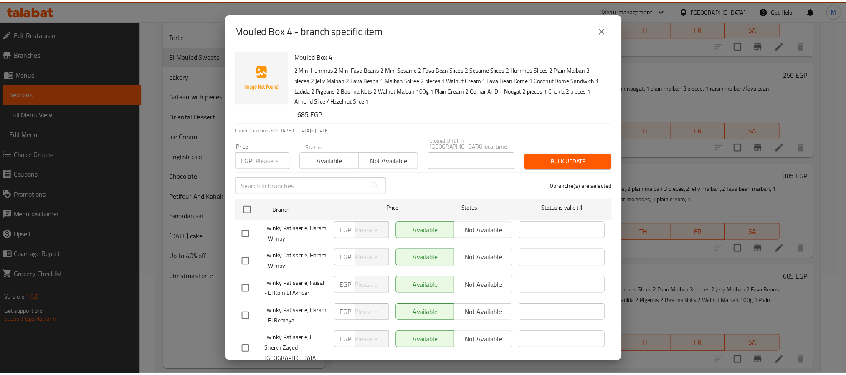
scroll to position [202, 0]
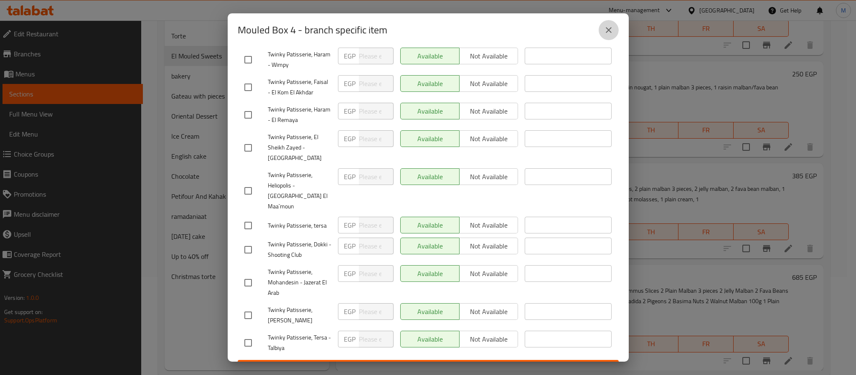
click at [609, 29] on icon "close" at bounding box center [609, 30] width 6 height 6
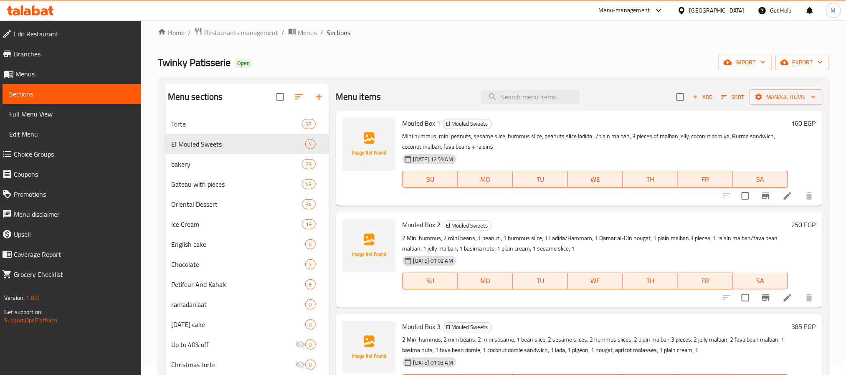
scroll to position [0, 0]
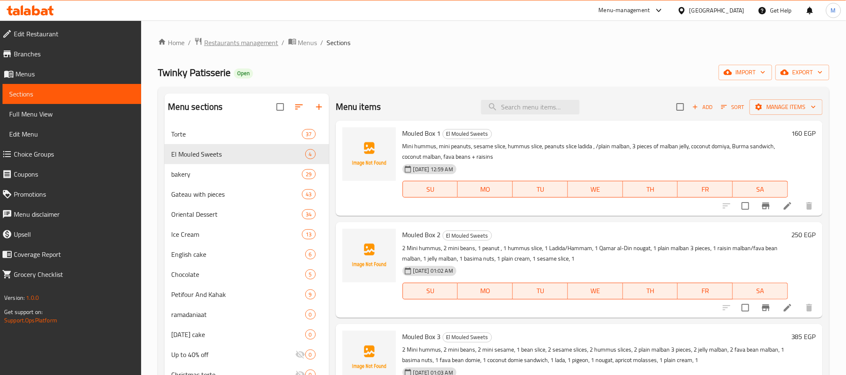
click at [244, 44] on span "Restaurants management" at bounding box center [241, 43] width 74 height 10
